Goal: Task Accomplishment & Management: Manage account settings

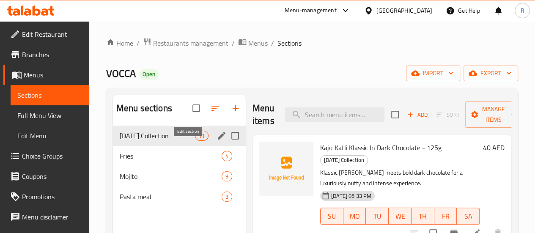
click at [217, 141] on icon "edit" at bounding box center [222, 136] width 10 height 10
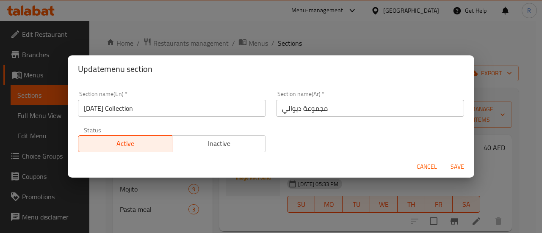
click at [227, 140] on span "Inactive" at bounding box center [219, 144] width 87 height 12
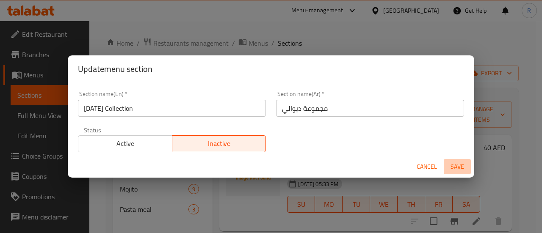
click at [456, 167] on span "Save" at bounding box center [457, 167] width 20 height 11
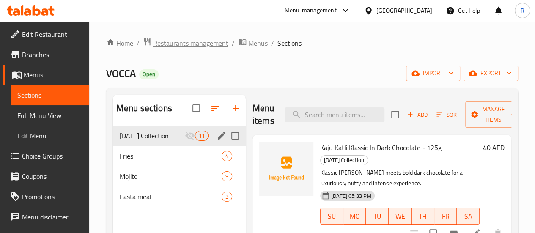
click at [213, 44] on span "Restaurants management" at bounding box center [190, 43] width 75 height 10
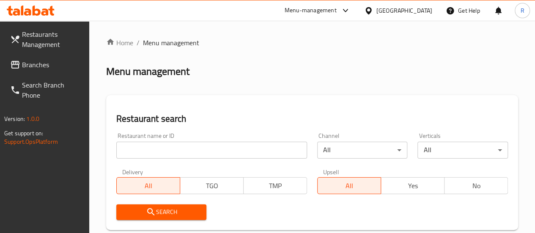
click at [41, 63] on span "Branches" at bounding box center [52, 65] width 61 height 10
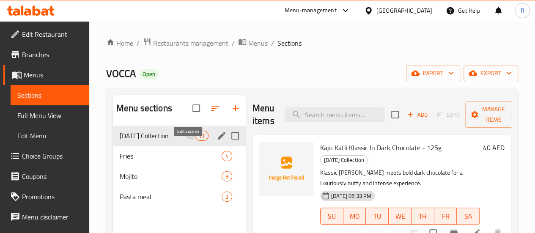
click at [217, 141] on icon "edit" at bounding box center [222, 136] width 10 height 10
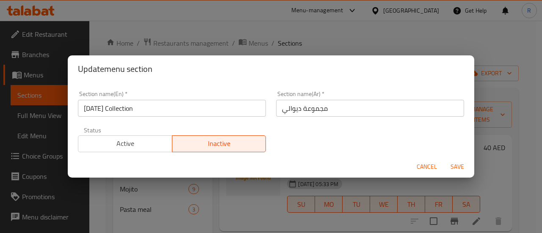
click at [451, 167] on span "Save" at bounding box center [457, 167] width 20 height 11
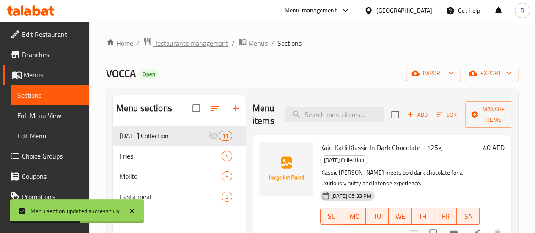
click at [205, 43] on span "Restaurants management" at bounding box center [190, 43] width 75 height 10
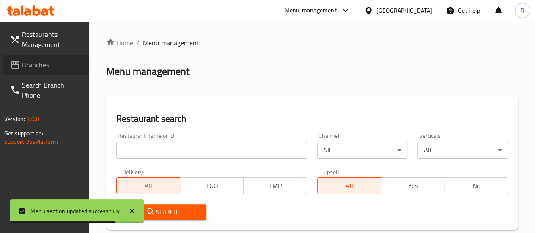
click at [37, 61] on span "Branches" at bounding box center [52, 65] width 61 height 10
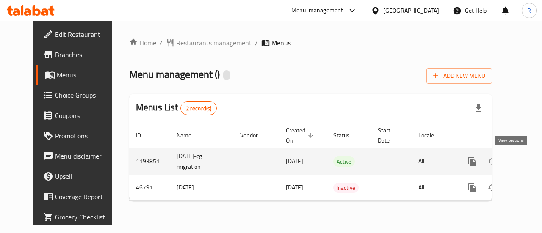
click at [529, 160] on icon "enhanced table" at bounding box center [533, 162] width 8 height 8
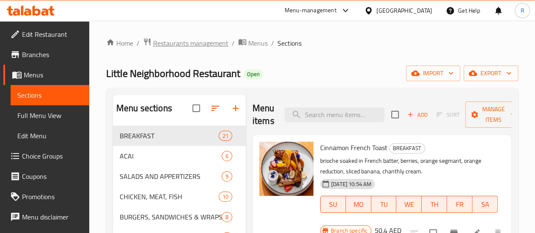
click at [195, 43] on span "Restaurants management" at bounding box center [190, 43] width 75 height 10
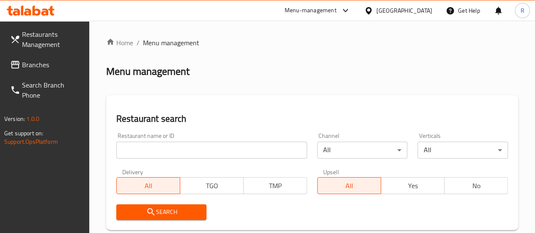
click at [37, 66] on span "Branches" at bounding box center [52, 65] width 61 height 10
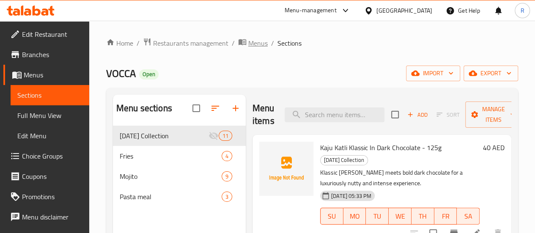
click at [259, 43] on span "Menus" at bounding box center [257, 43] width 19 height 10
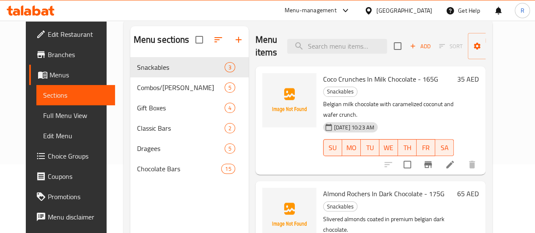
scroll to position [68, 0]
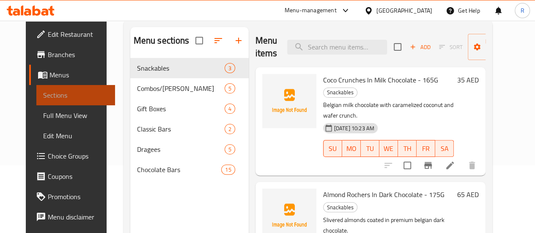
click at [56, 93] on span "Sections" at bounding box center [75, 95] width 65 height 10
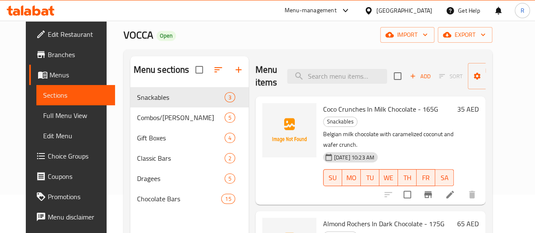
scroll to position [0, 0]
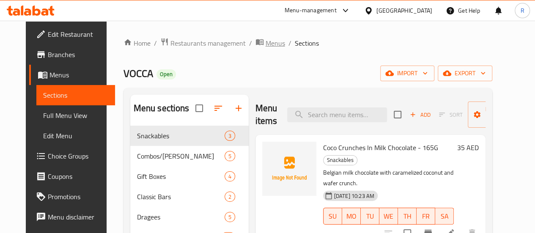
click at [266, 44] on span "Menus" at bounding box center [275, 43] width 19 height 10
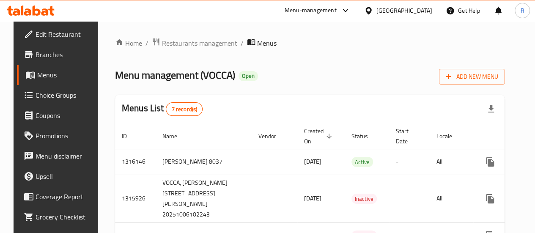
scroll to position [0, 0]
click at [455, 39] on ol "Home / Restaurants management / Menus" at bounding box center [310, 42] width 390 height 11
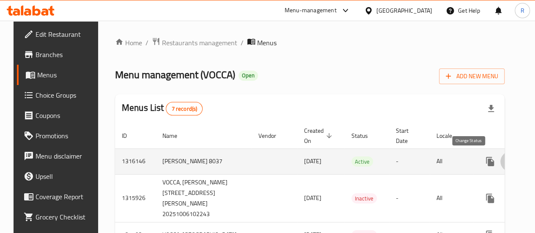
click at [506, 162] on icon "enhanced table" at bounding box center [510, 161] width 9 height 7
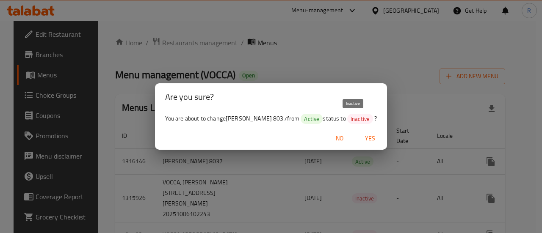
click at [357, 121] on span "Inactive" at bounding box center [360, 119] width 26 height 8
click at [361, 138] on span "Yes" at bounding box center [370, 138] width 20 height 11
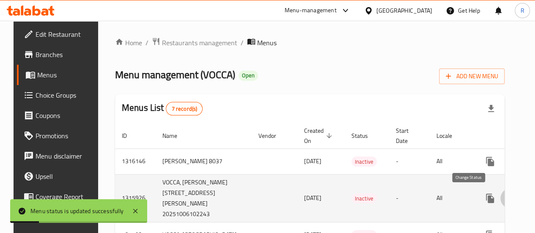
click at [506, 198] on icon "enhanced table" at bounding box center [511, 198] width 10 height 10
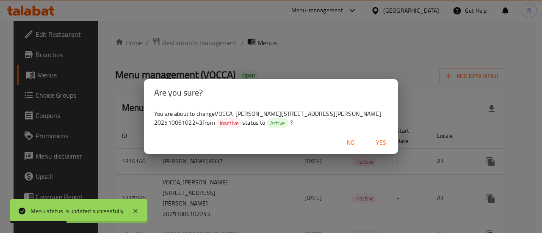
click at [377, 141] on span "Yes" at bounding box center [381, 143] width 20 height 11
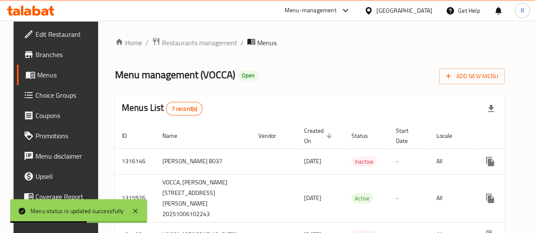
click at [333, 72] on div "Menu management ( VOCCA ) Open Add New Menu" at bounding box center [310, 74] width 390 height 19
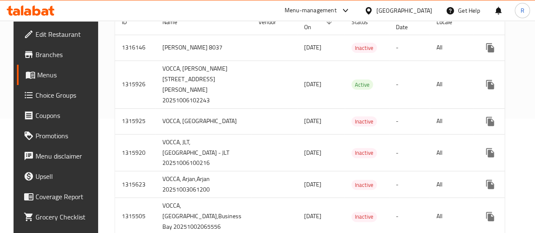
scroll to position [104, 0]
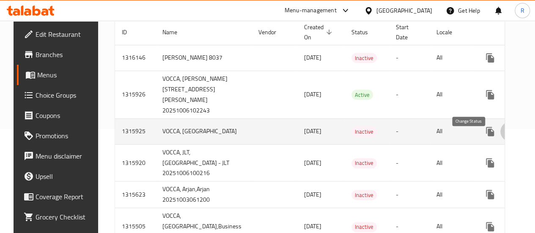
click at [506, 135] on icon "enhanced table" at bounding box center [510, 131] width 9 height 7
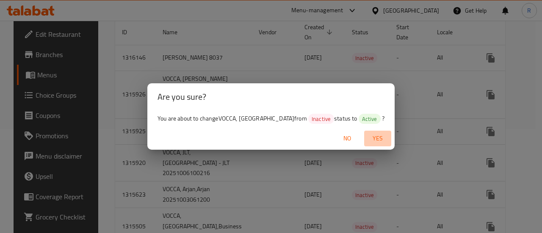
click at [379, 144] on span "Yes" at bounding box center [377, 138] width 20 height 11
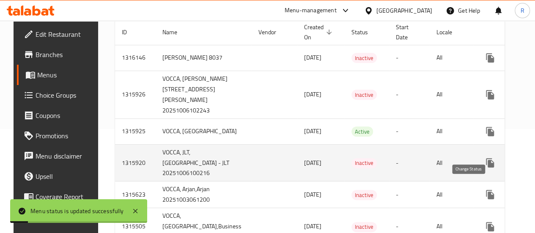
click at [506, 168] on icon "enhanced table" at bounding box center [511, 163] width 10 height 10
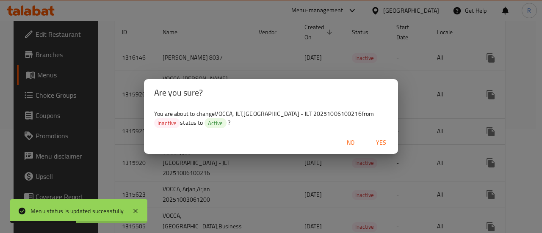
click at [418, 76] on div "Are you sure? You are about to change VOCCA, JLT,Jumeirah Lakes Towers - JLT 20…" at bounding box center [271, 116] width 542 height 233
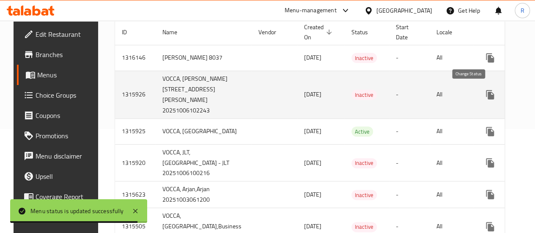
click at [506, 97] on icon "enhanced table" at bounding box center [511, 95] width 10 height 10
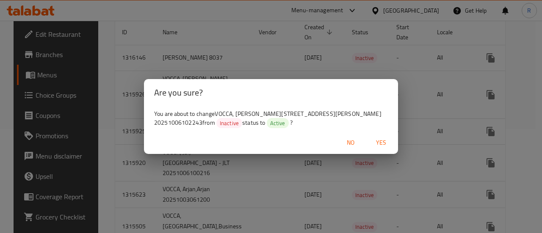
click at [381, 142] on span "Yes" at bounding box center [381, 143] width 20 height 11
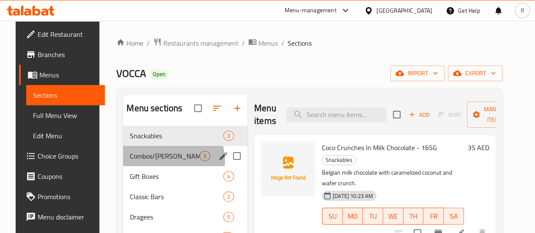
click at [161, 161] on span "Combos/Kunafa Treat" at bounding box center [165, 156] width 70 height 10
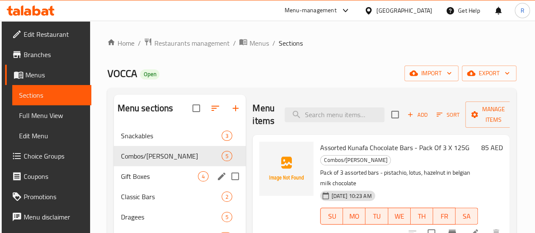
click at [145, 187] on div "Gift Boxes 4" at bounding box center [180, 176] width 132 height 20
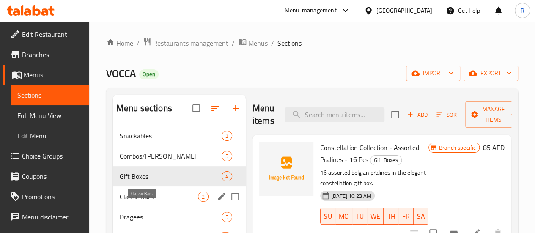
click at [143, 202] on span "Classic Bars" at bounding box center [159, 197] width 78 height 10
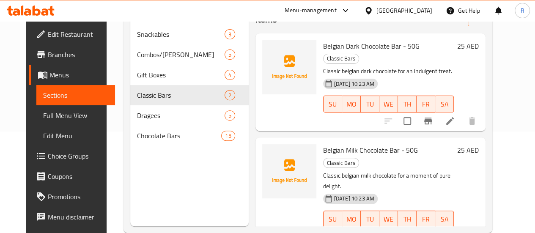
scroll to position [118, 0]
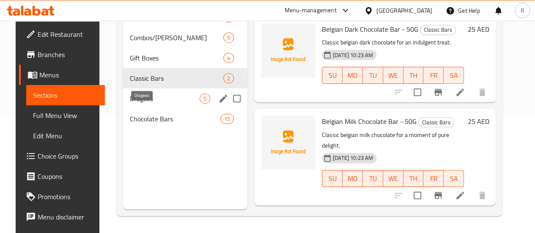
click at [143, 104] on span "Dragees" at bounding box center [165, 99] width 70 height 10
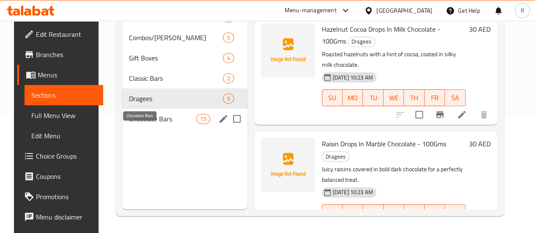
click at [146, 124] on span "Chocolate Bars" at bounding box center [162, 119] width 67 height 10
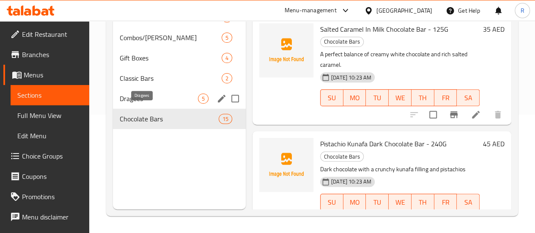
click at [149, 104] on span "Dragees" at bounding box center [159, 99] width 78 height 10
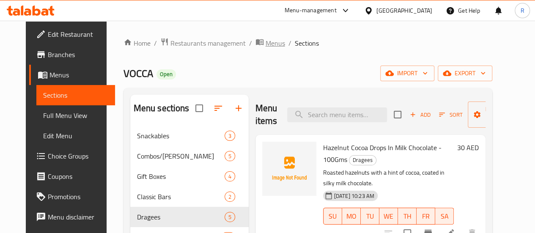
click at [266, 44] on span "Menus" at bounding box center [275, 43] width 19 height 10
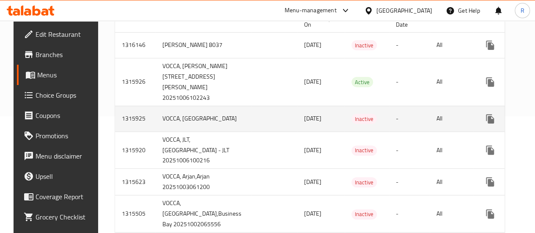
scroll to position [115, 0]
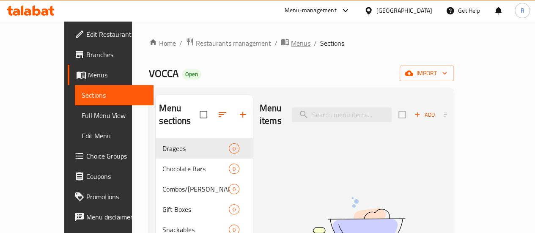
click at [291, 44] on span "Menus" at bounding box center [300, 43] width 19 height 10
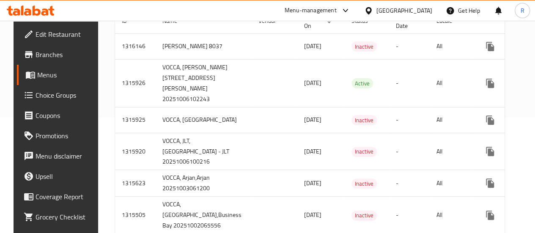
scroll to position [117, 0]
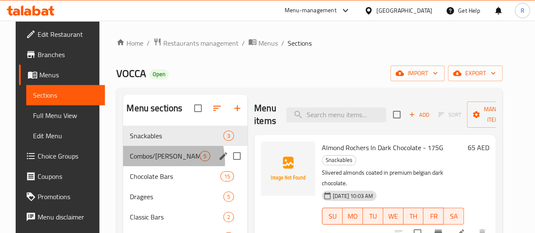
click at [139, 166] on div "Combos/Kunafa Treat 5" at bounding box center [185, 156] width 124 height 20
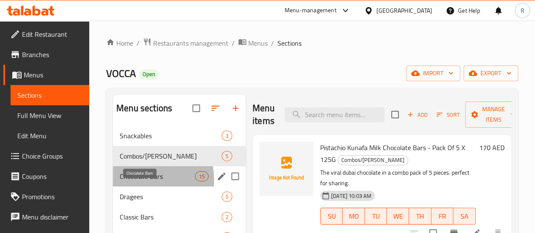
click at [140, 182] on span "Chocolate Bars" at bounding box center [157, 176] width 75 height 10
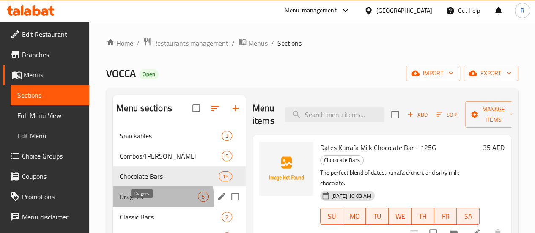
drag, startPoint x: 138, startPoint y: 212, endPoint x: 156, endPoint y: 215, distance: 18.9
click at [137, 202] on span "Dragees" at bounding box center [159, 197] width 78 height 10
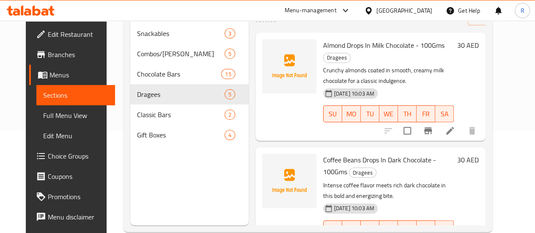
scroll to position [118, 0]
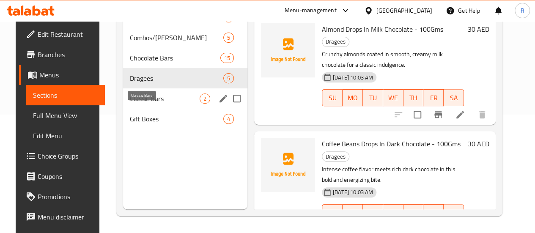
click at [151, 104] on span "Classic Bars" at bounding box center [165, 99] width 70 height 10
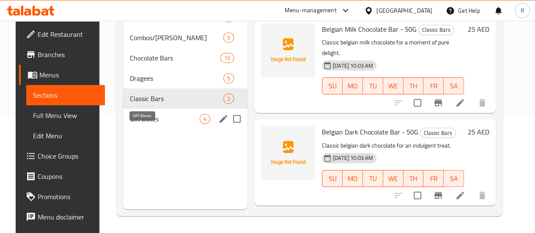
click at [140, 129] on div "Gift Boxes 4" at bounding box center [185, 119] width 124 height 20
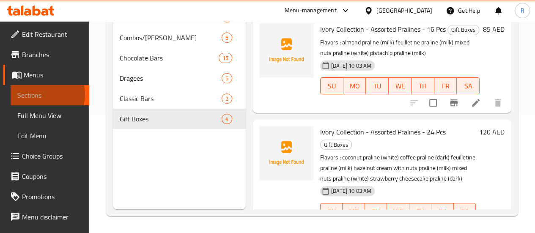
click at [44, 94] on span "Sections" at bounding box center [49, 95] width 65 height 10
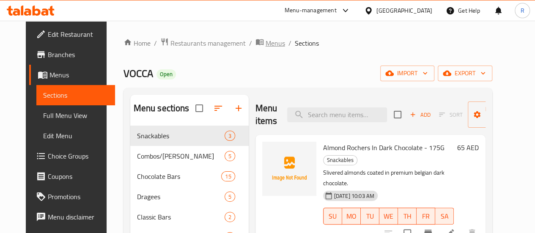
click at [266, 44] on span "Menus" at bounding box center [275, 43] width 19 height 10
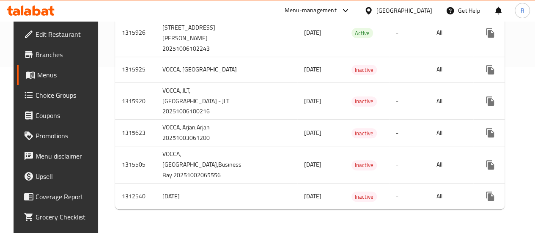
scroll to position [215, 0]
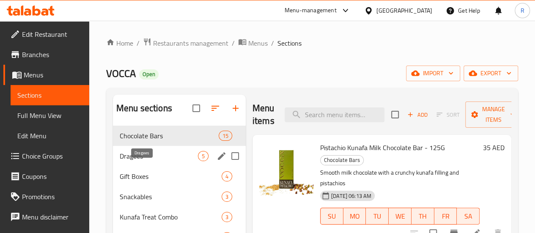
click at [133, 161] on span "Dragees" at bounding box center [159, 156] width 78 height 10
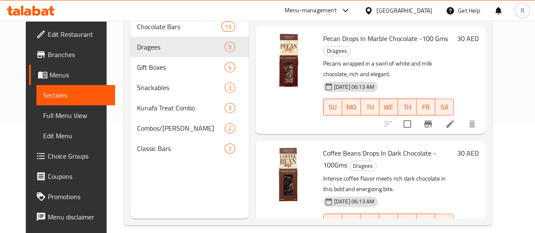
scroll to position [118, 0]
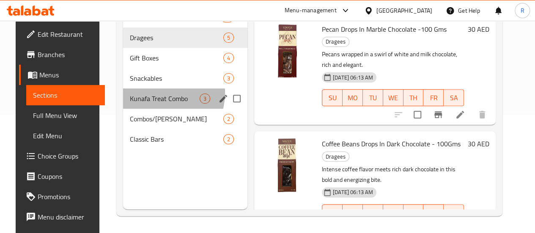
click at [143, 105] on div "Kunafa Treat Combo 3" at bounding box center [185, 98] width 124 height 20
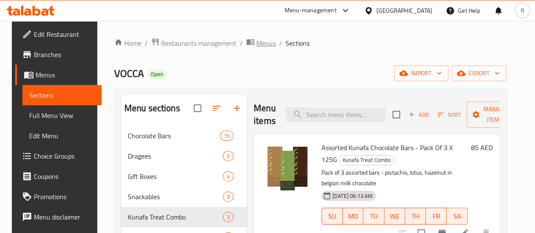
click at [256, 42] on span "Menus" at bounding box center [265, 43] width 19 height 10
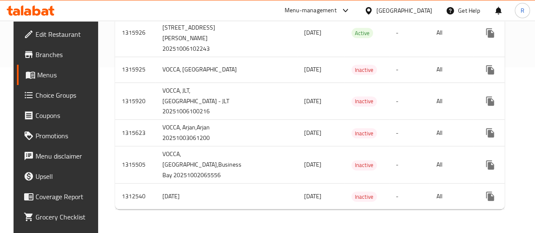
scroll to position [195, 0]
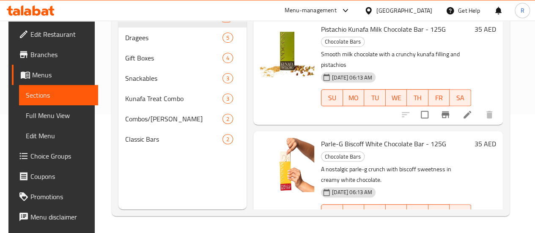
scroll to position [118, 0]
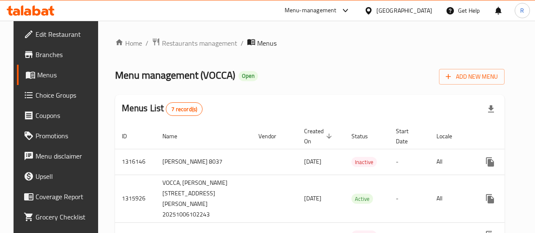
scroll to position [195, 0]
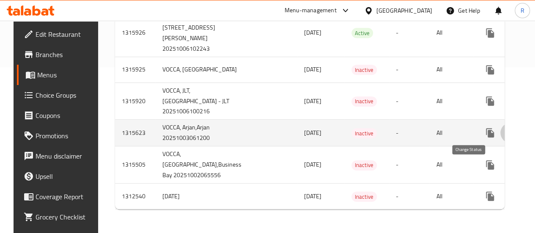
click at [506, 138] on icon "enhanced table" at bounding box center [511, 133] width 10 height 10
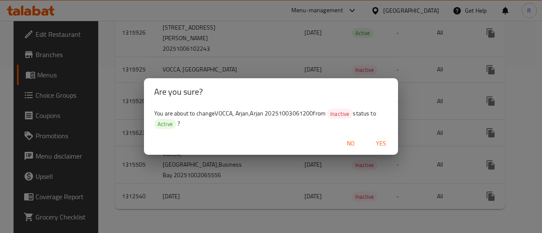
click at [381, 141] on span "Yes" at bounding box center [381, 143] width 20 height 11
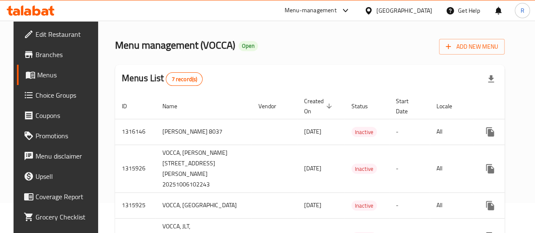
scroll to position [0, 0]
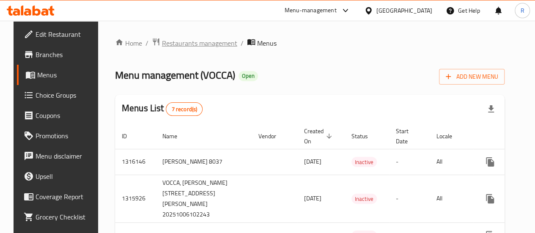
click at [175, 40] on span "Restaurants management" at bounding box center [199, 43] width 75 height 10
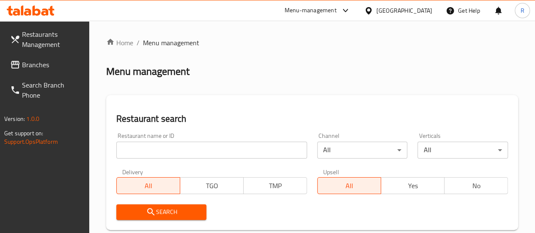
click at [33, 67] on span "Branches" at bounding box center [52, 65] width 61 height 10
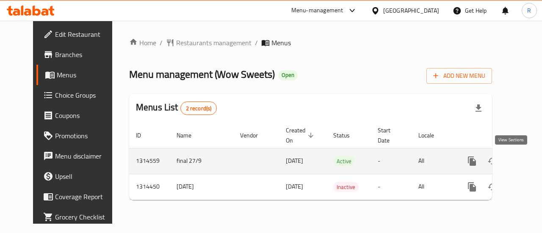
click at [528, 163] on icon "enhanced table" at bounding box center [533, 161] width 10 height 10
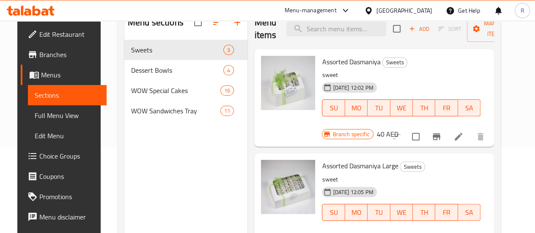
scroll to position [85, 0]
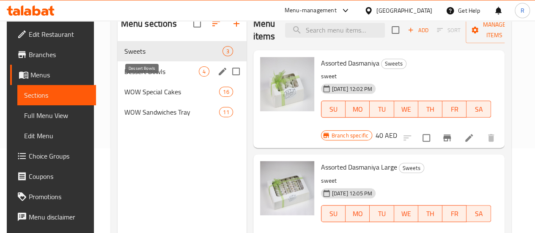
click at [137, 77] on span "Dessert Bowls" at bounding box center [161, 71] width 74 height 10
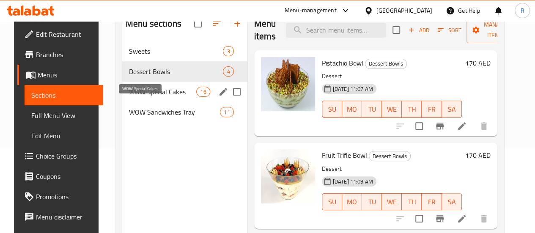
click at [134, 97] on span "WOW Special Cakes" at bounding box center [162, 92] width 67 height 10
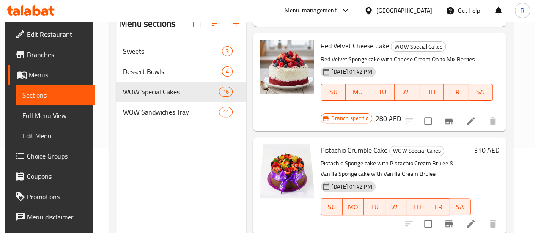
scroll to position [1010, 0]
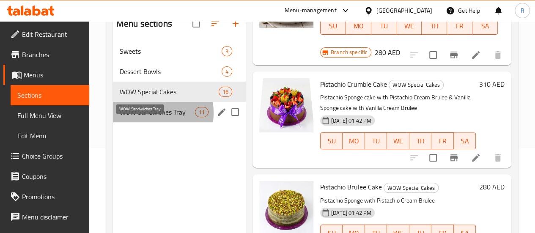
click at [140, 117] on span "WOW Sandwiches Tray" at bounding box center [157, 112] width 75 height 10
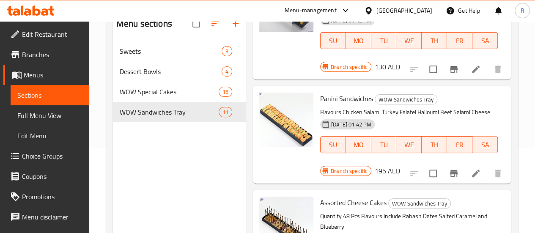
scroll to position [980, 0]
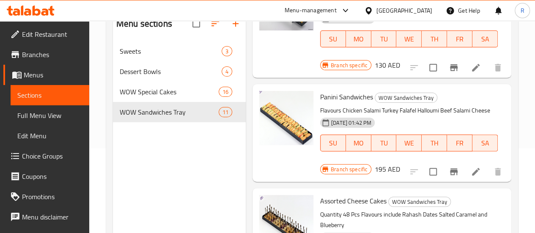
click at [47, 96] on span "Sections" at bounding box center [49, 95] width 65 height 10
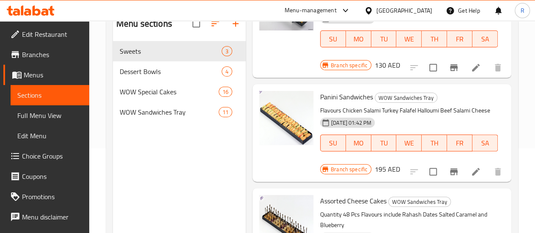
scroll to position [78, 0]
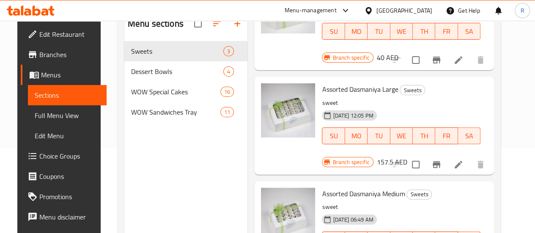
click at [41, 77] on span "Menus" at bounding box center [70, 75] width 59 height 10
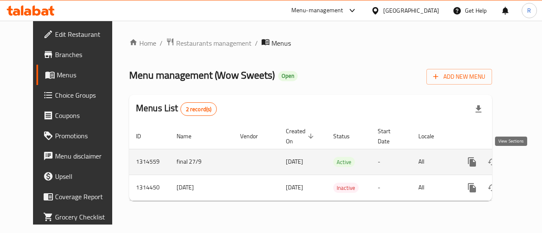
click at [529, 161] on icon "enhanced table" at bounding box center [533, 162] width 8 height 8
